Goal: Check status: Check status

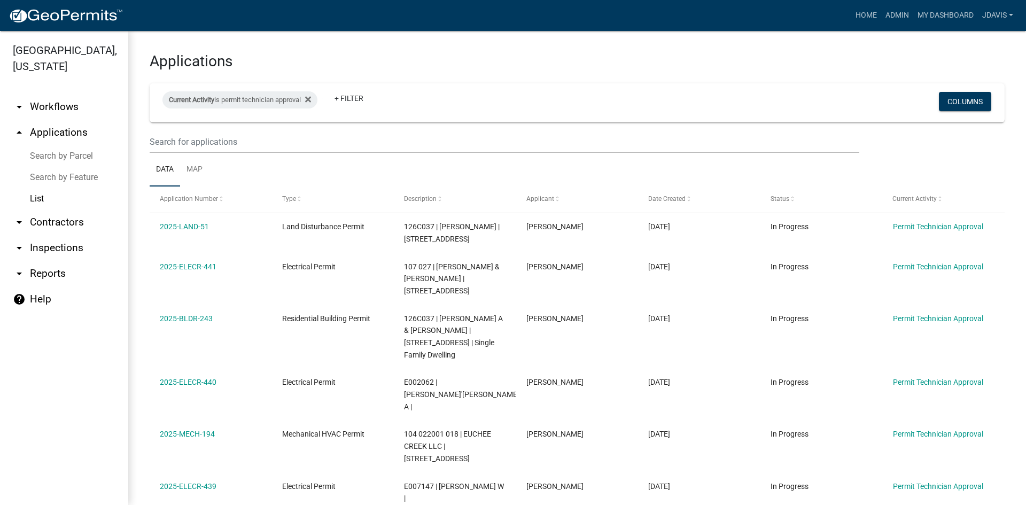
select select "2: 50"
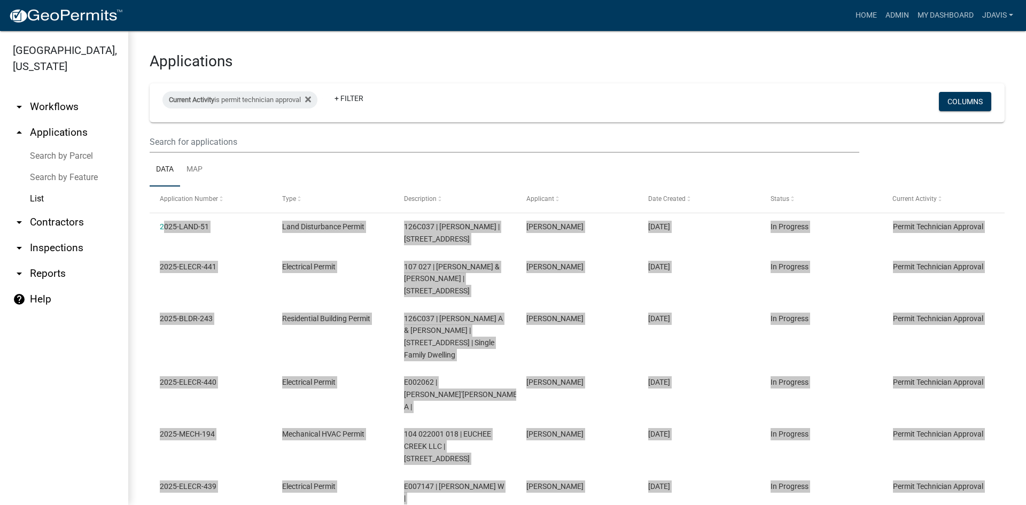
scroll to position [693, 0]
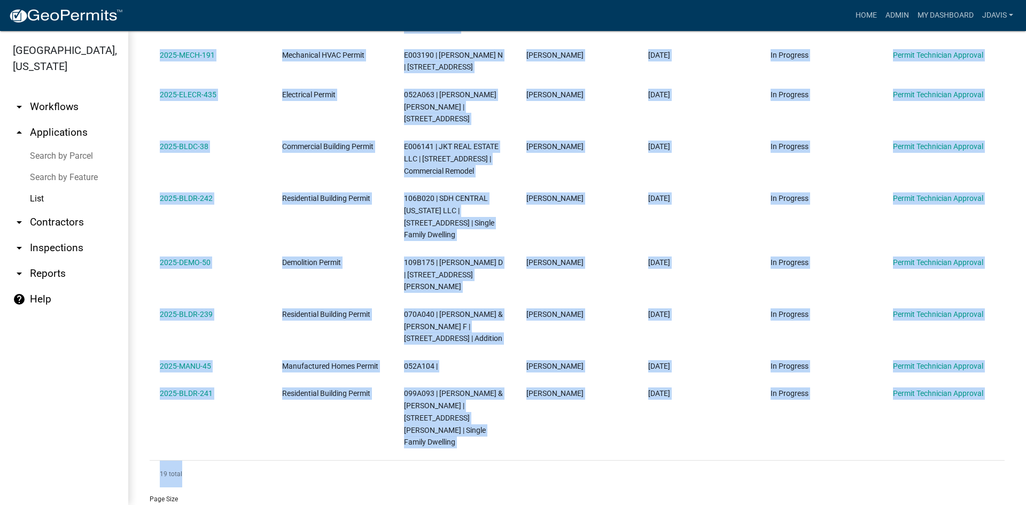
click at [68, 155] on link "Search by Parcel" at bounding box center [64, 155] width 128 height 21
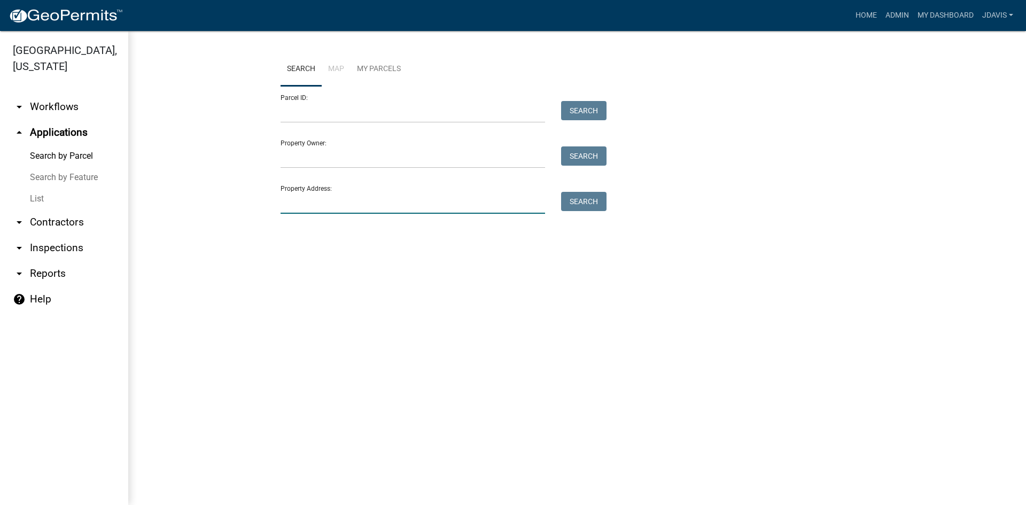
click at [373, 194] on input "Property Address:" at bounding box center [412, 203] width 264 height 22
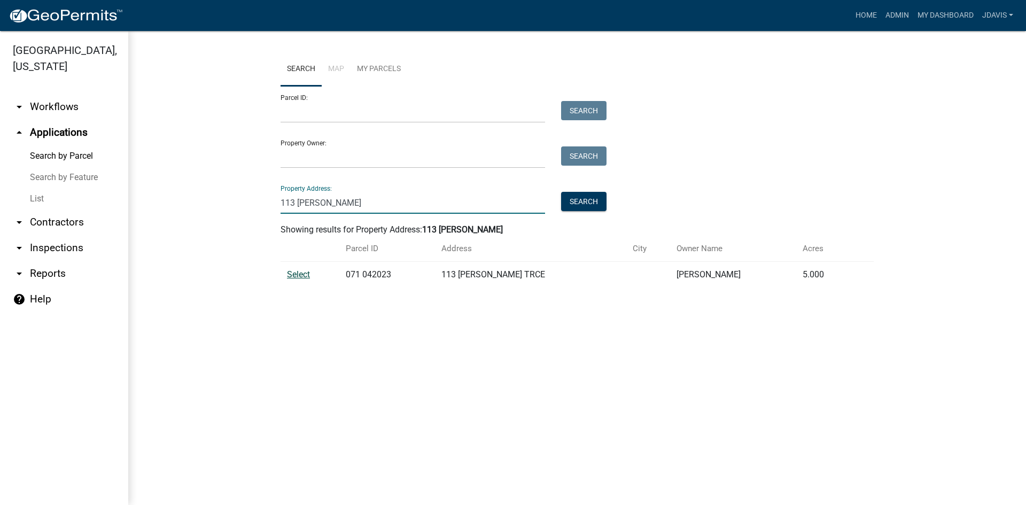
type input "113 [PERSON_NAME]"
click at [300, 275] on span "Select" at bounding box center [298, 274] width 23 height 10
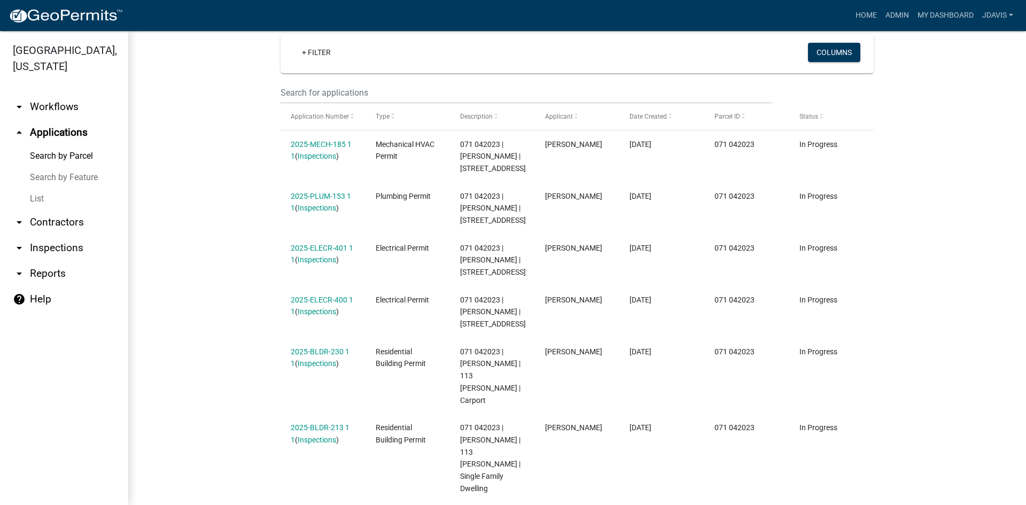
scroll to position [321, 0]
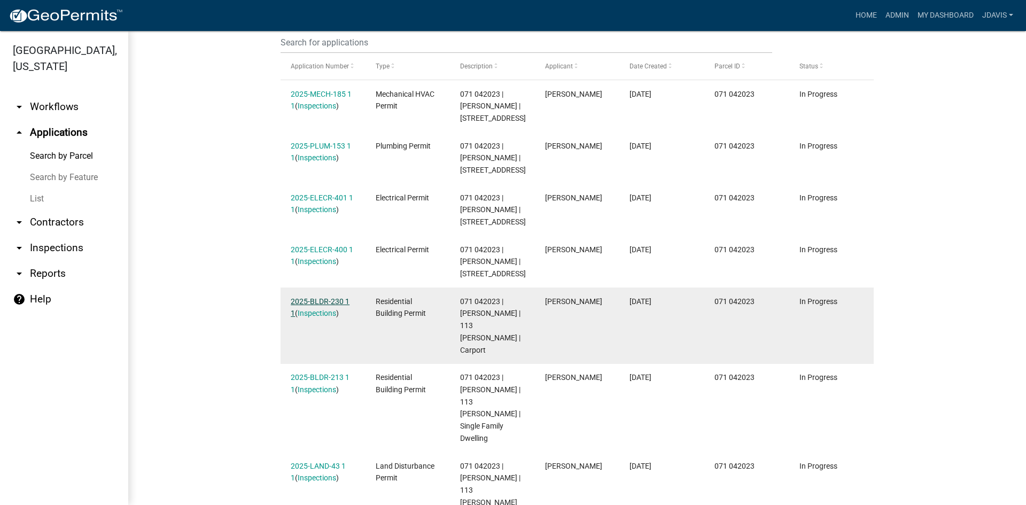
click at [309, 311] on link "2025-BLDR-230 1 1" at bounding box center [320, 307] width 59 height 21
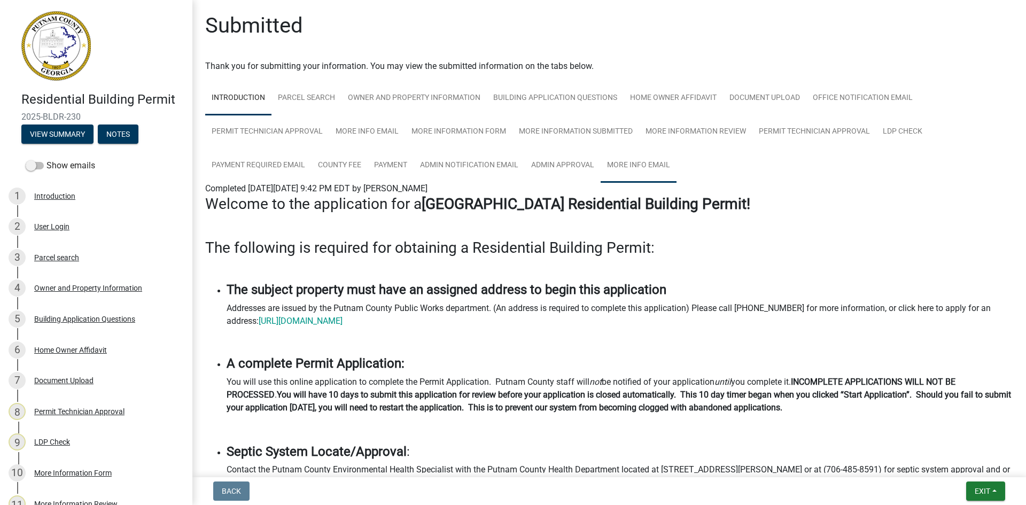
click at [643, 162] on link "More Info Email" at bounding box center [639, 166] width 76 height 34
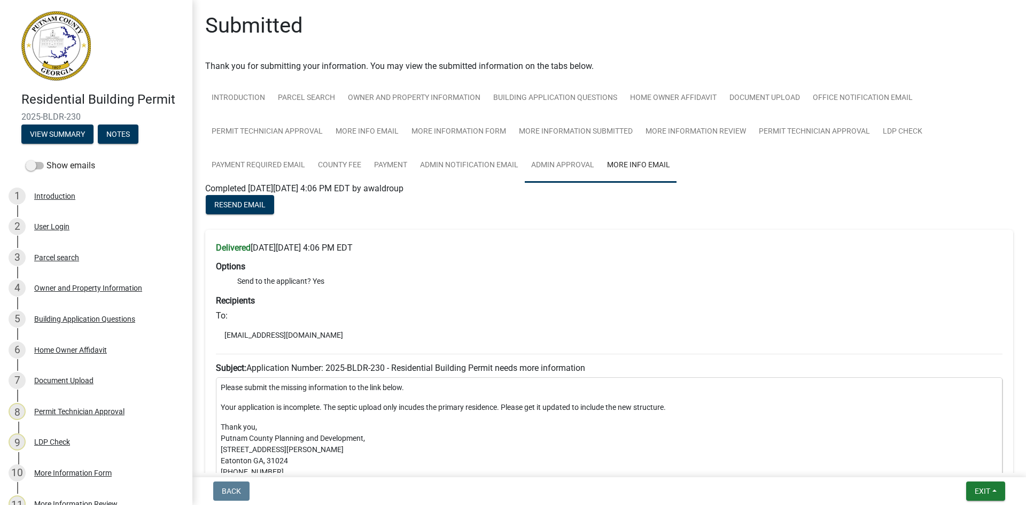
click at [567, 162] on link "Admin Approval" at bounding box center [563, 166] width 76 height 34
